Goal: Check status

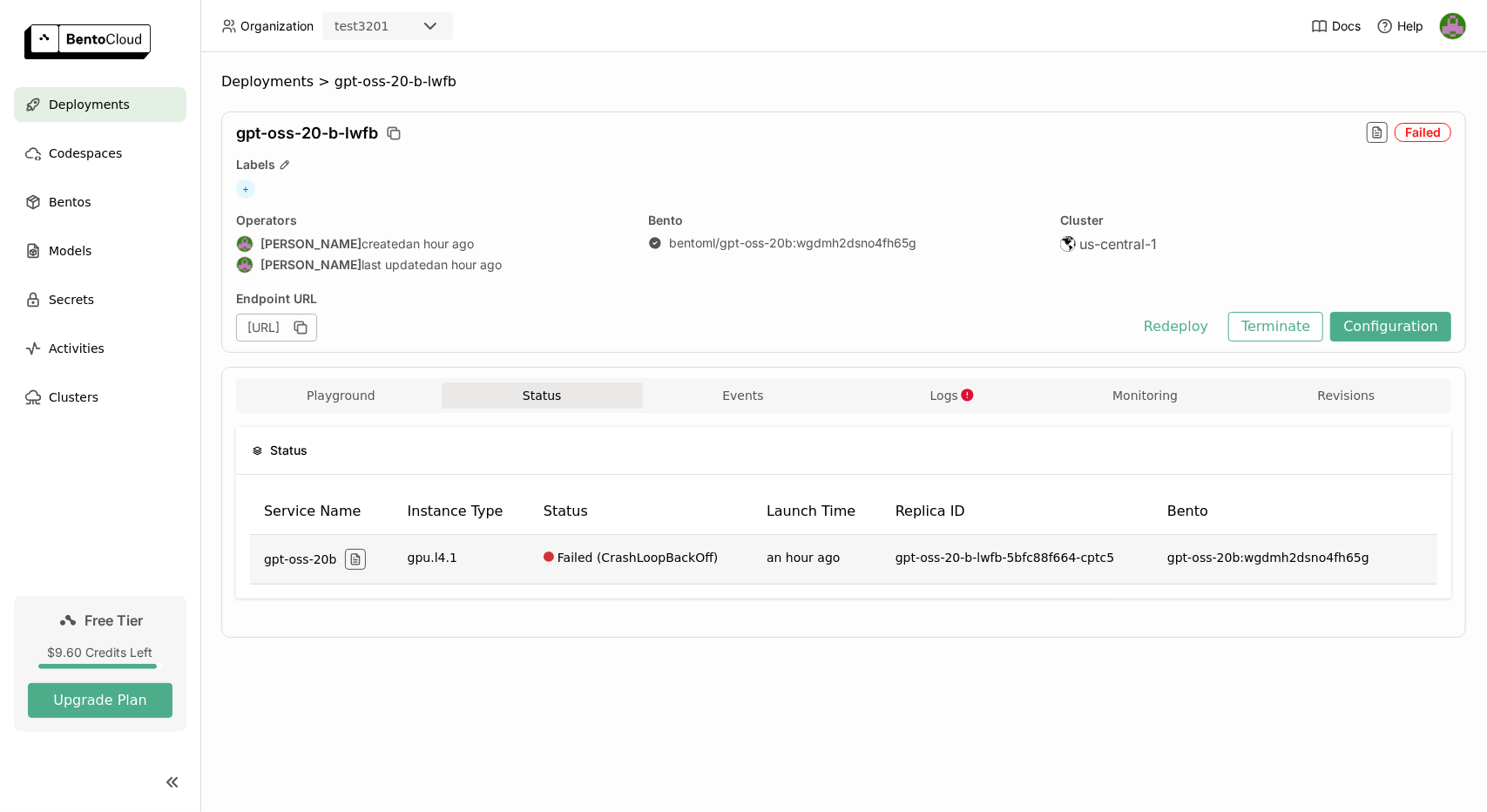
click at [703, 564] on td "Failed (CrashLoopBackOff)" at bounding box center [641, 559] width 223 height 50
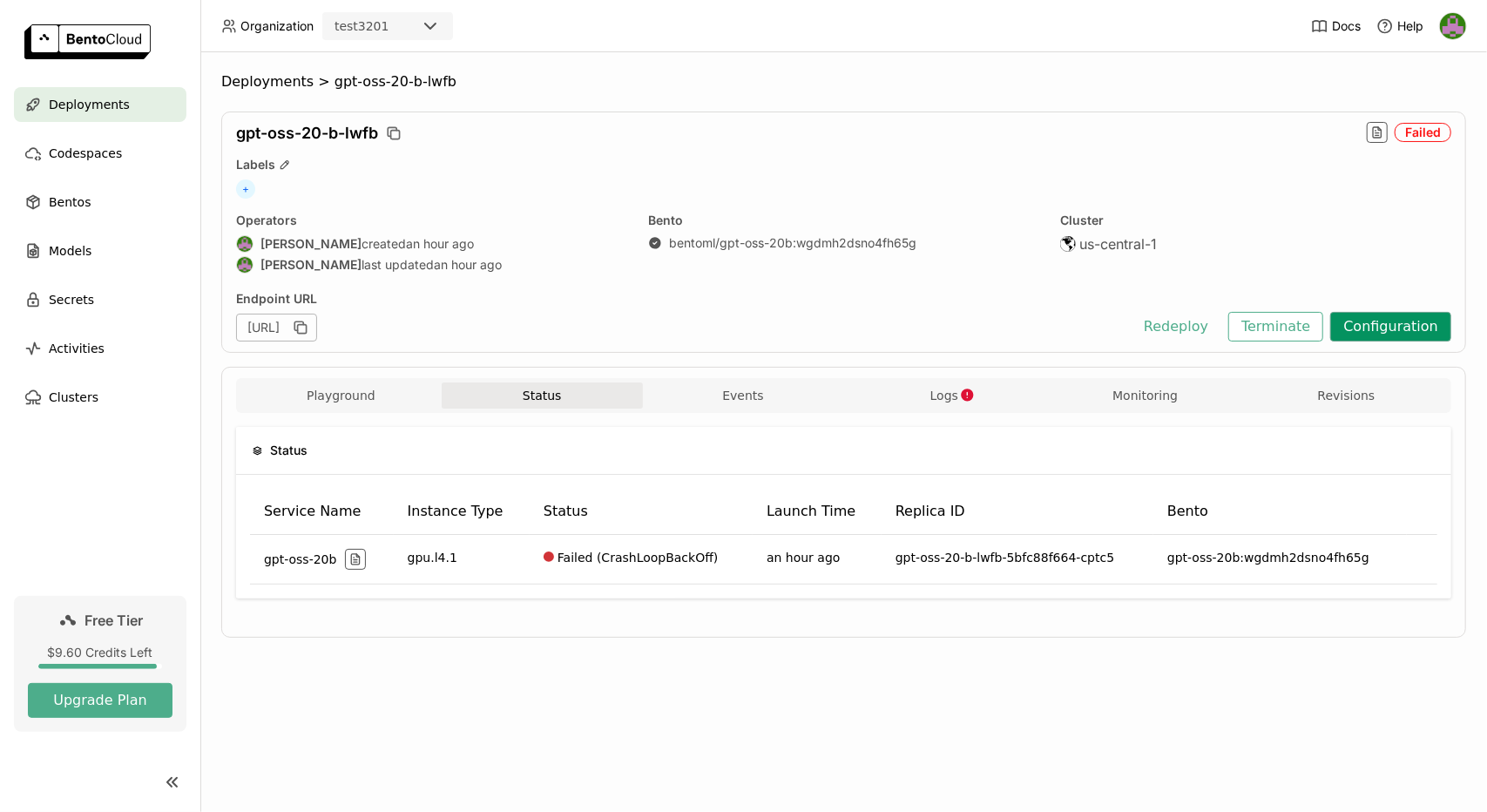
click at [1390, 330] on button "Configuration" at bounding box center [1391, 326] width 121 height 29
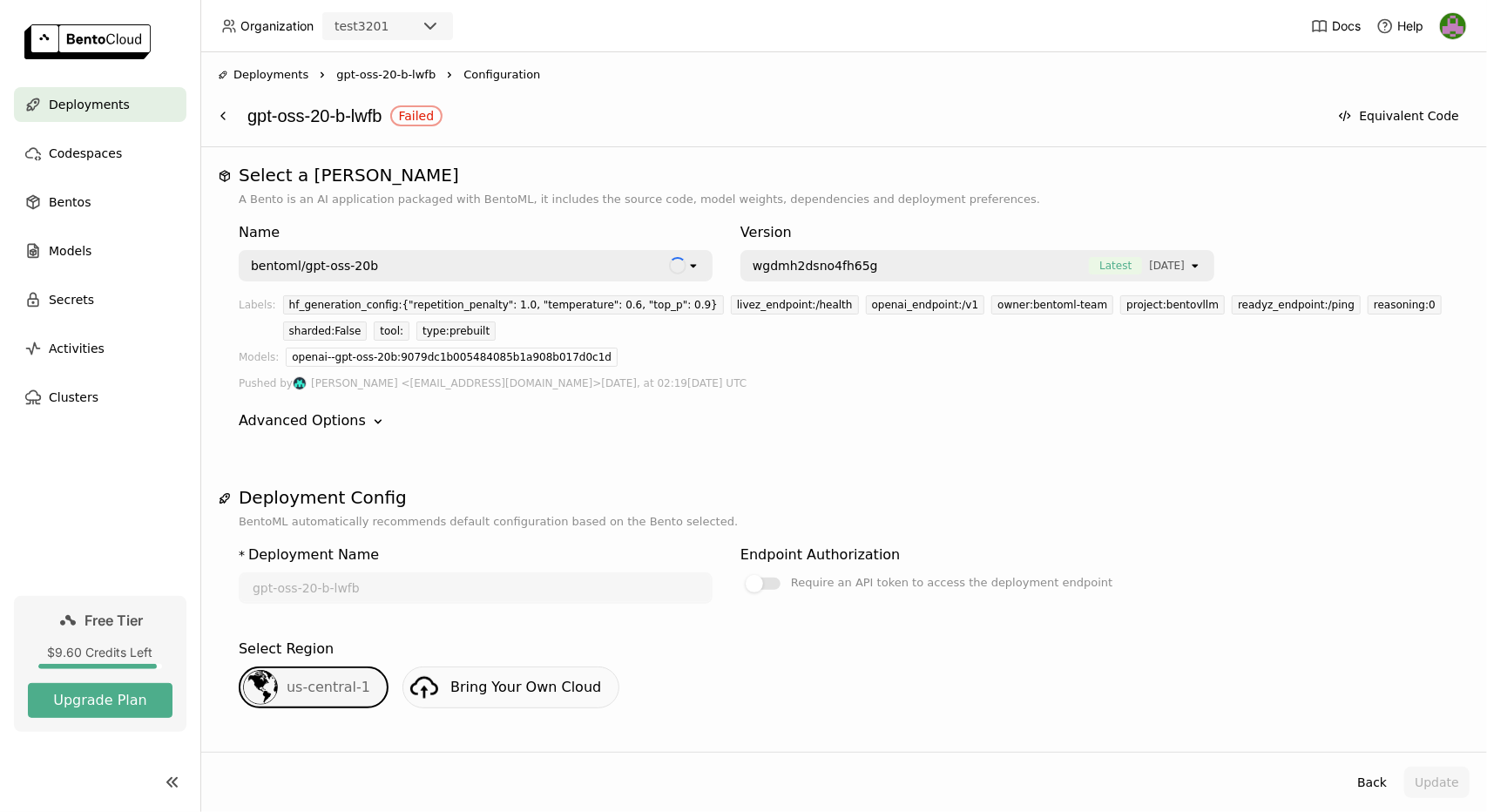
click at [697, 425] on div "Advanced Options Down" at bounding box center [844, 420] width 1210 height 21
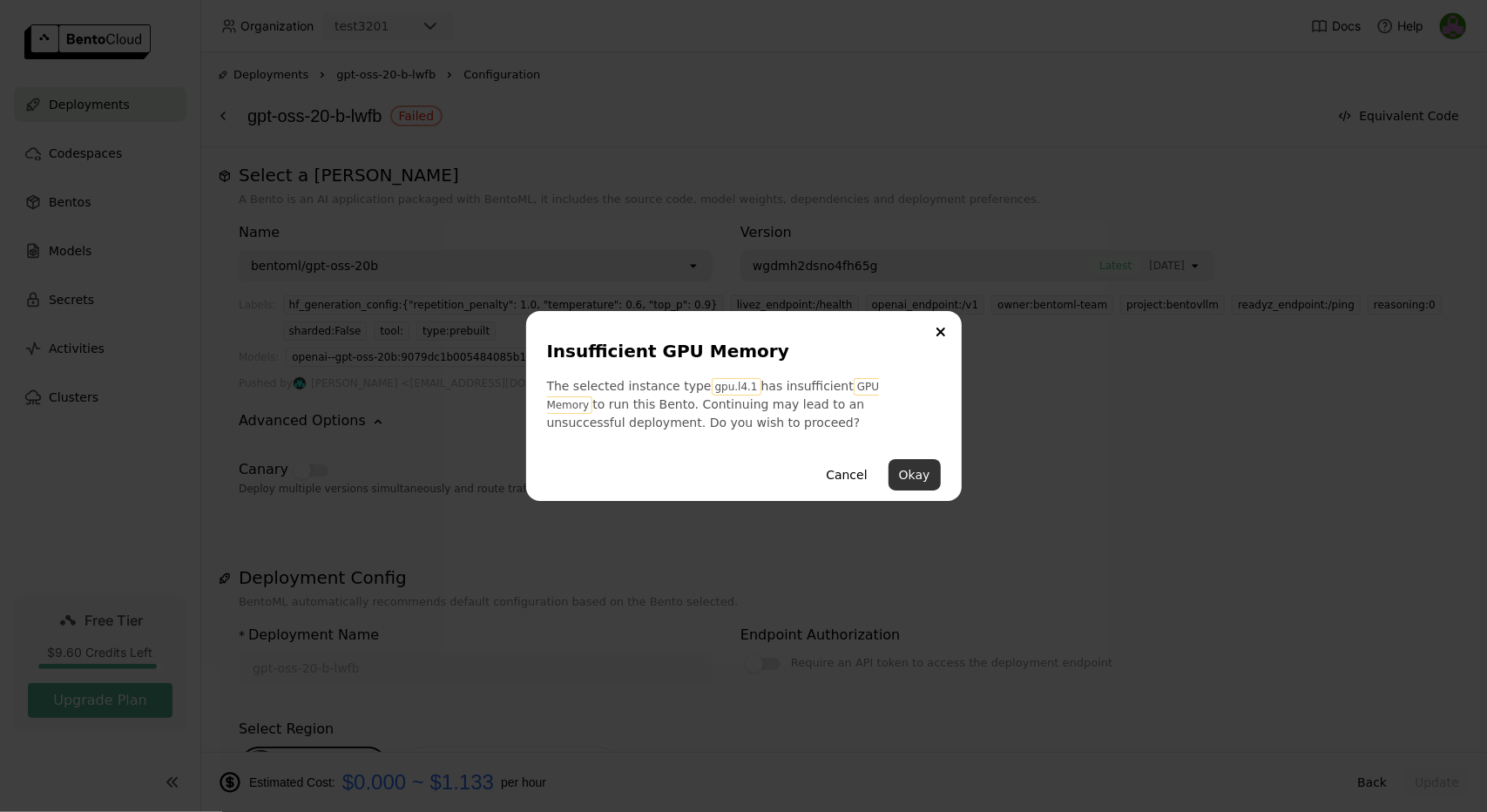
click at [915, 481] on button "Okay" at bounding box center [914, 474] width 52 height 31
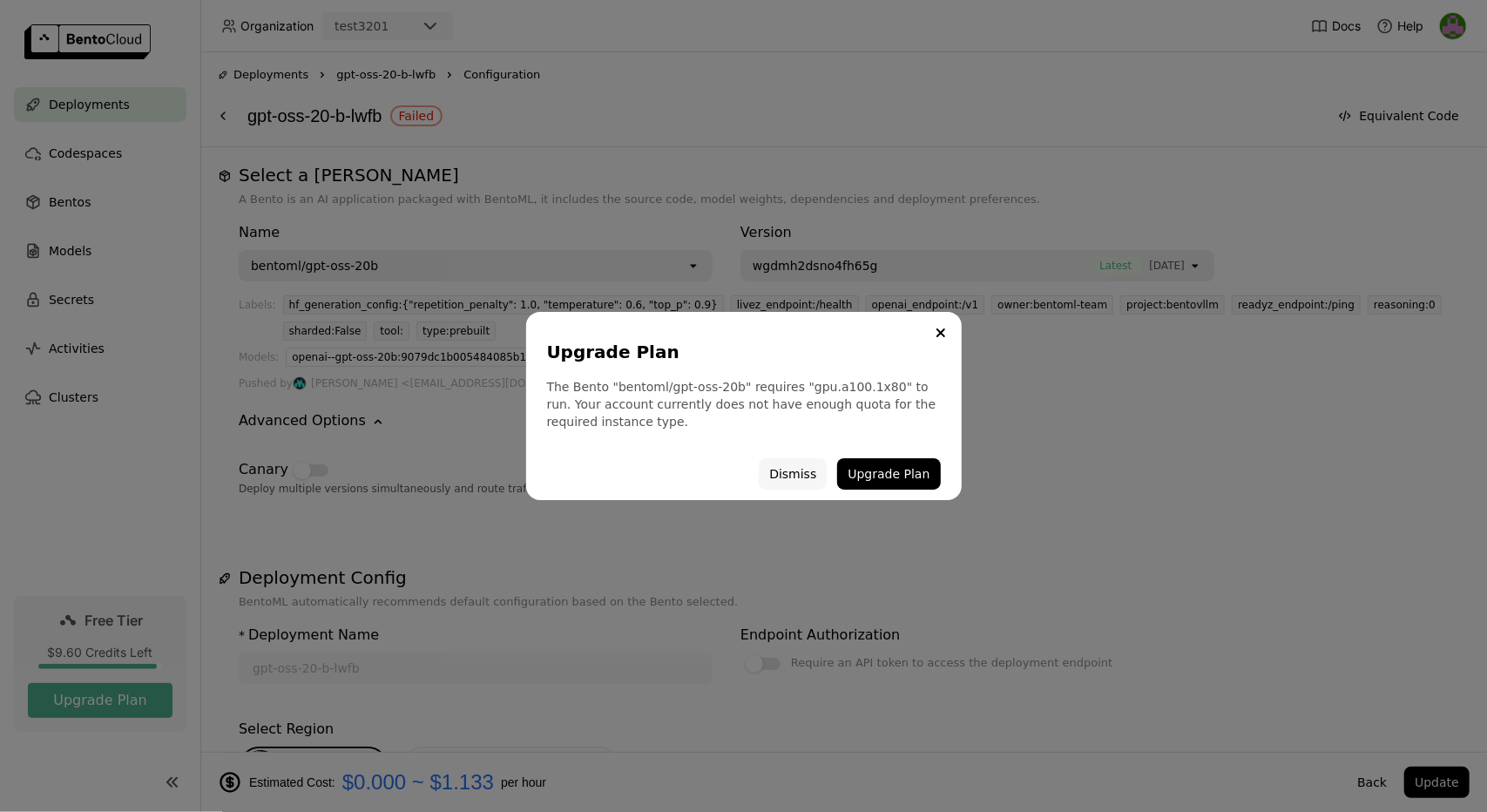
click at [795, 472] on button "Dismiss" at bounding box center [793, 473] width 68 height 31
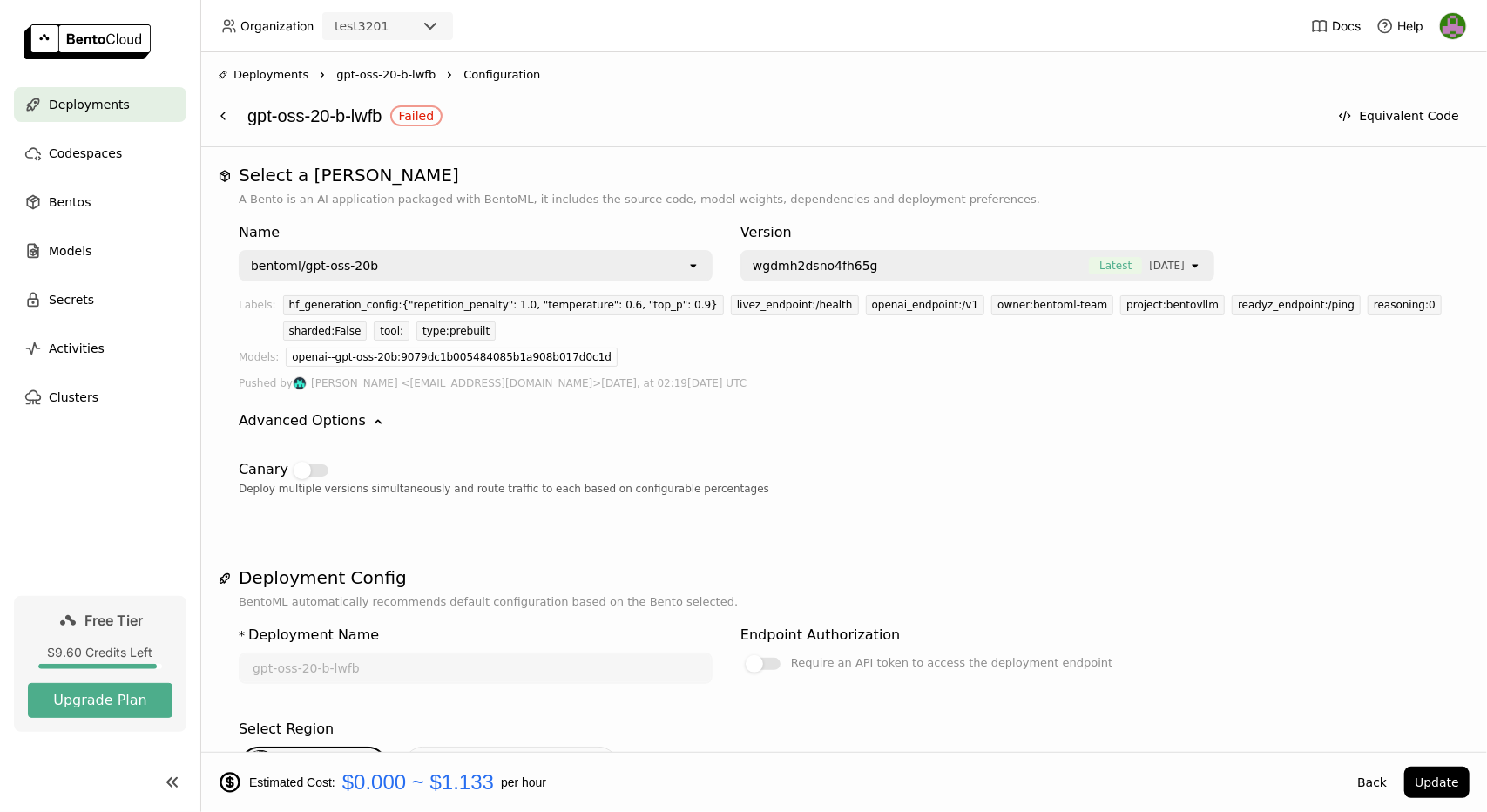
click at [862, 482] on div "Deploy multiple versions simultaneously and route traffic to each based on conf…" at bounding box center [844, 488] width 1210 height 17
click at [424, 265] on div "bentoml/gpt-oss-20b" at bounding box center [464, 266] width 446 height 28
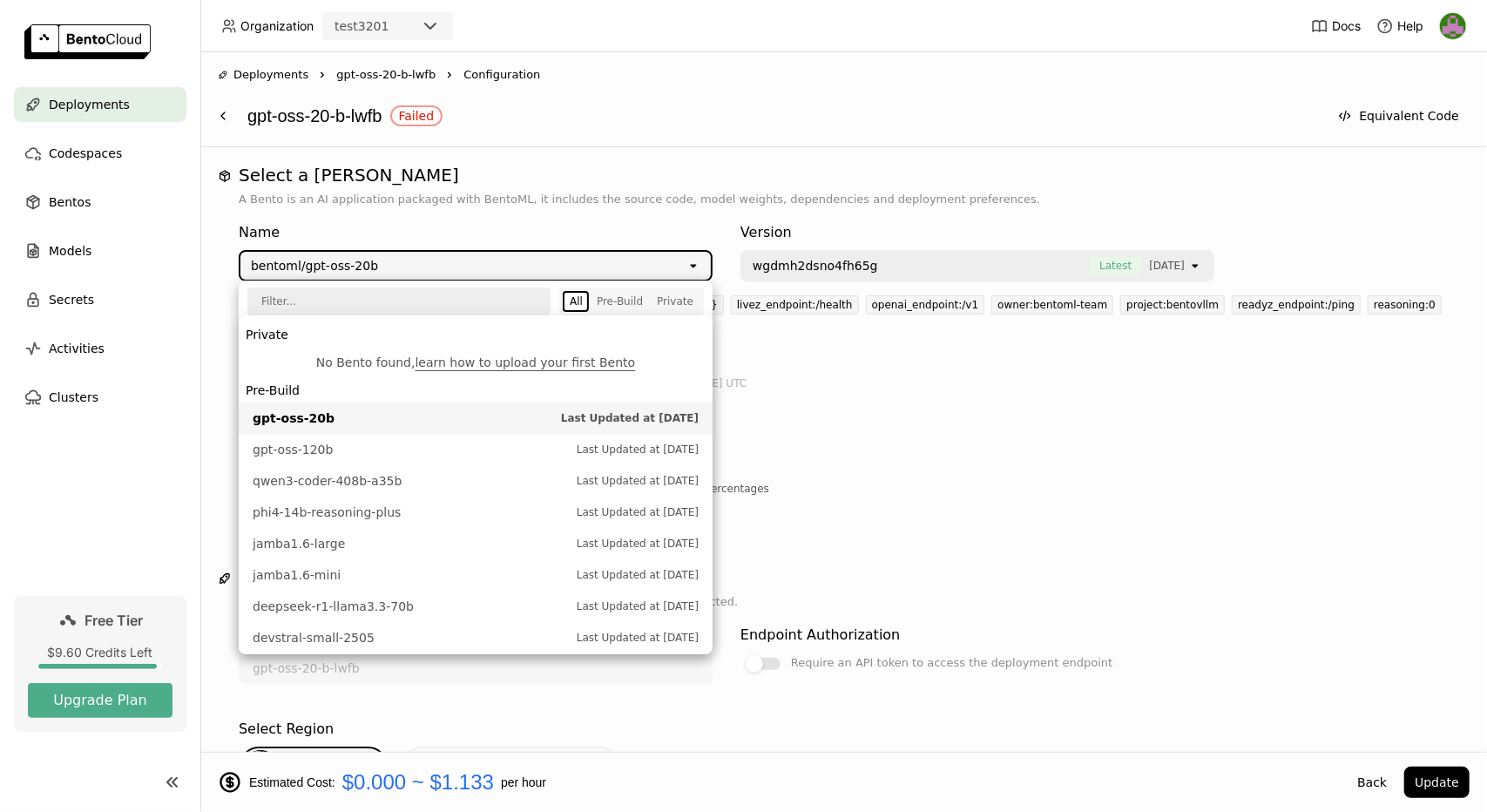
click at [1003, 481] on div "Deploy multiple versions simultaneously and route traffic to each based on conf…" at bounding box center [844, 488] width 1210 height 17
